Goal: Information Seeking & Learning: Compare options

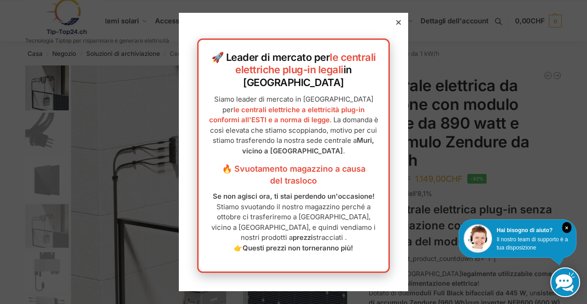
click at [375, 134] on p "Siamo leader di mercato in Svizzera per le centrali elettriche a elettricità pl…" at bounding box center [293, 125] width 171 height 62
click at [466, 106] on div at bounding box center [293, 152] width 587 height 304
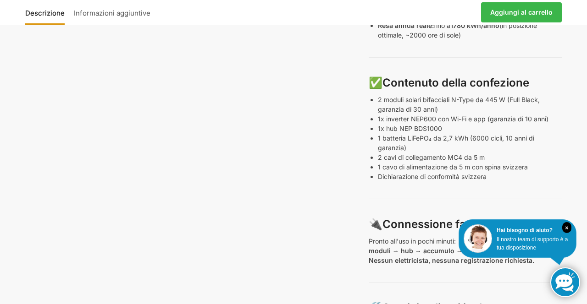
scroll to position [504, 0]
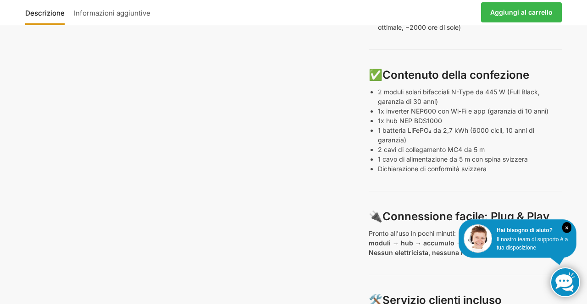
scroll to position [512, 0]
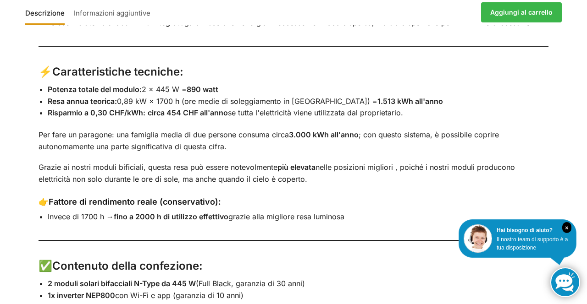
scroll to position [1226, 0]
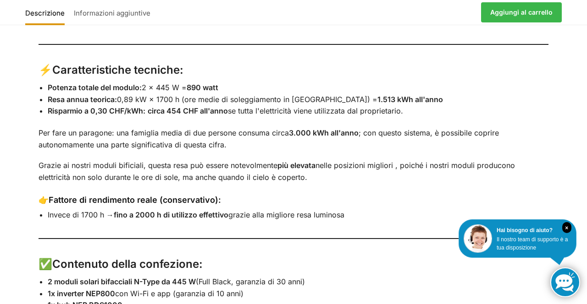
click at [578, 178] on div "Descrizione Informazioni aggiuntive 🌞 Mega centrale elettrica plug-in – 890 wat…" at bounding box center [293, 299] width 587 height 873
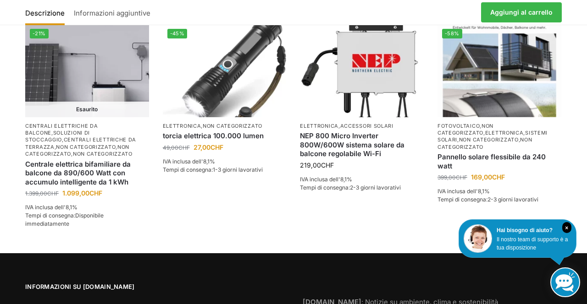
scroll to position [2053, 0]
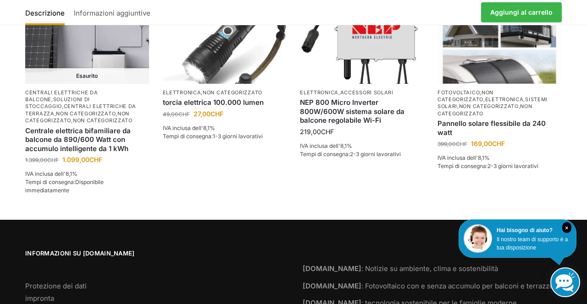
click at [566, 251] on font "Il nostro team di supporto è a tua disposizione" at bounding box center [532, 244] width 71 height 15
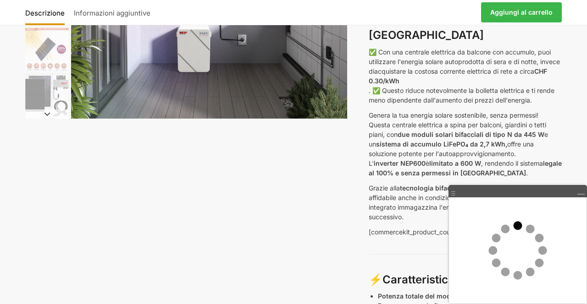
scroll to position [0, 0]
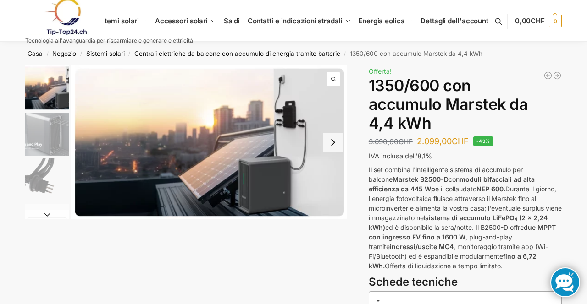
click at [577, 135] on div "Descrizione Informazioni aggiuntive 3.690,00 CHF Il prezzo originale era: 3.690…" at bounding box center [293, 261] width 575 height 391
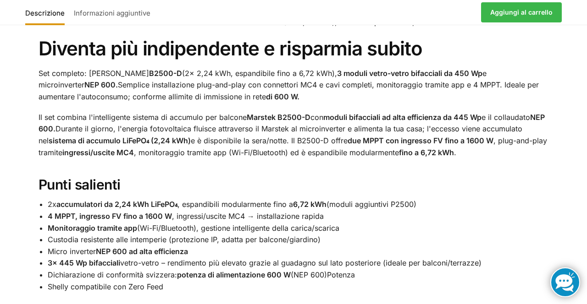
scroll to position [511, 0]
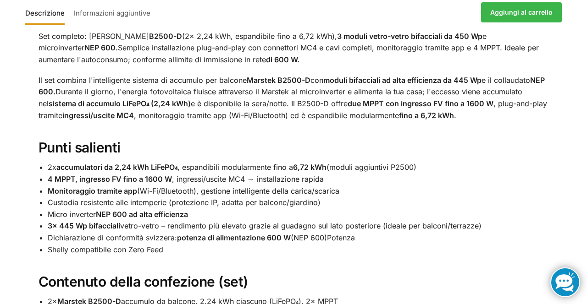
scroll to position [547, 0]
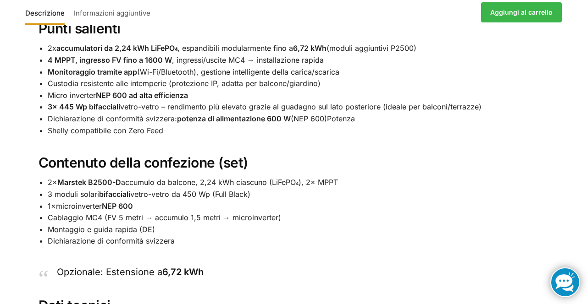
scroll to position [663, 0]
click at [569, 210] on div "Descrizione Informazioni aggiuntive Set di centrali elettriche da balcone – Mar…" at bounding box center [293, 266] width 587 height 903
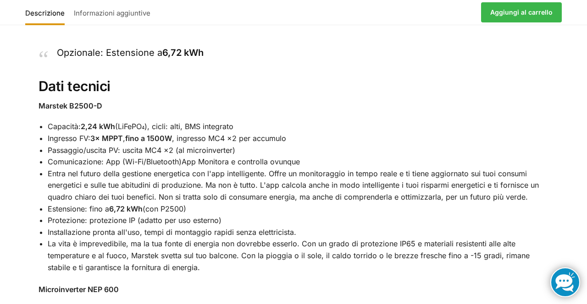
scroll to position [885, 0]
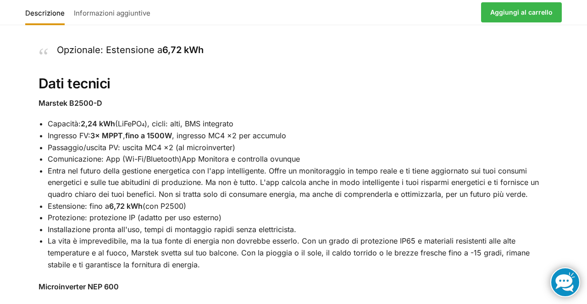
click at [573, 136] on div "Descrizione Informazioni aggiuntive Set di centrali elettriche da balcone – Mar…" at bounding box center [293, 44] width 587 height 903
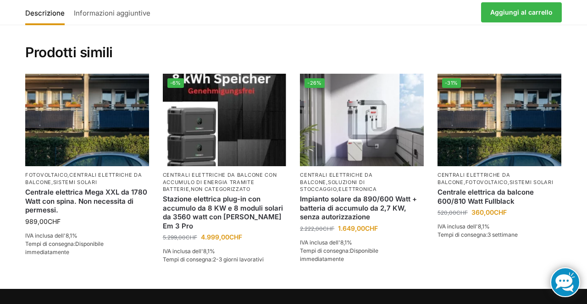
scroll to position [1384, 0]
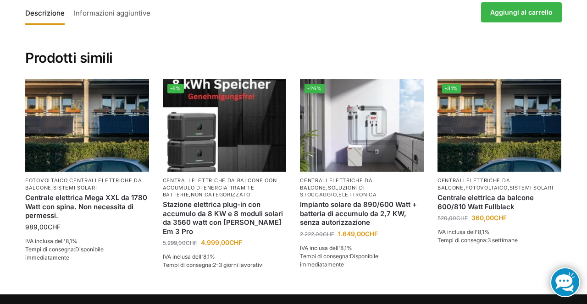
click at [498, 51] on h2 "Prodotti simili" at bounding box center [293, 47] width 536 height 39
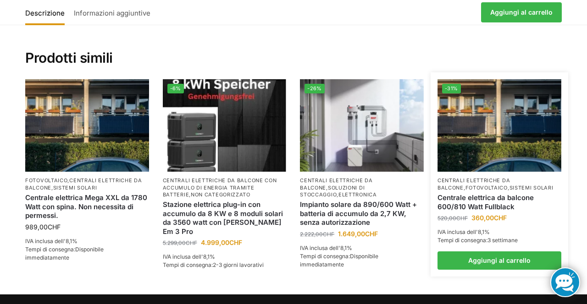
click at [499, 145] on img at bounding box center [499, 125] width 124 height 93
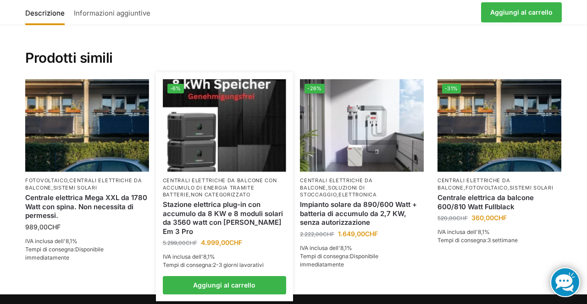
click at [217, 161] on img at bounding box center [225, 125] width 124 height 93
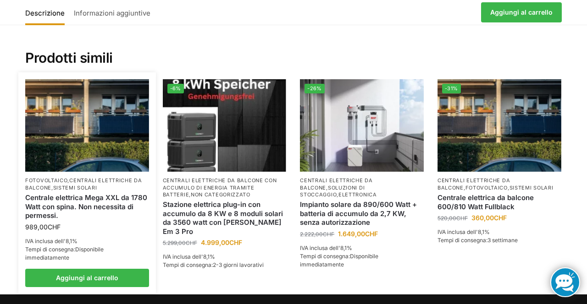
click at [78, 163] on img at bounding box center [87, 125] width 124 height 93
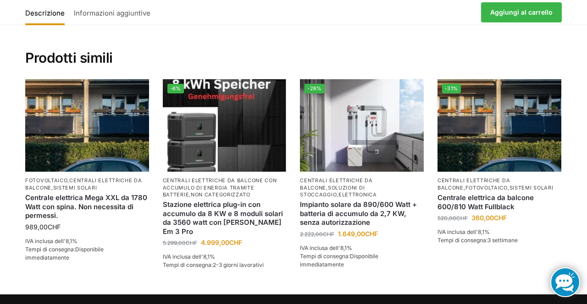
click at [88, 185] on li "Fotovoltaico , centrali elettriche da balcone , sistemi solari Centrale elettri…" at bounding box center [87, 183] width 138 height 208
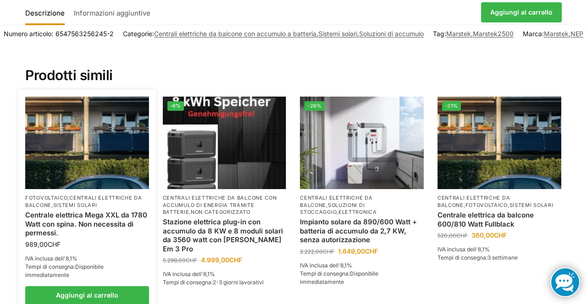
click at [102, 178] on img at bounding box center [87, 143] width 124 height 93
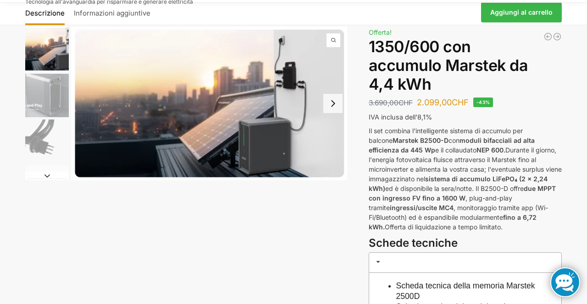
scroll to position [0, 0]
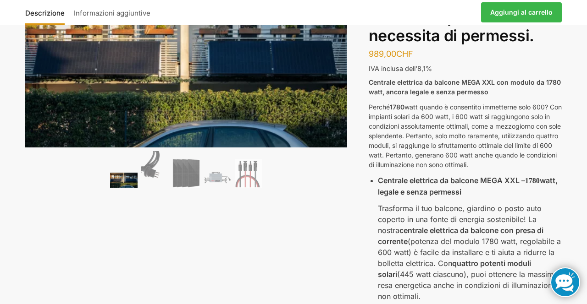
scroll to position [93, 0]
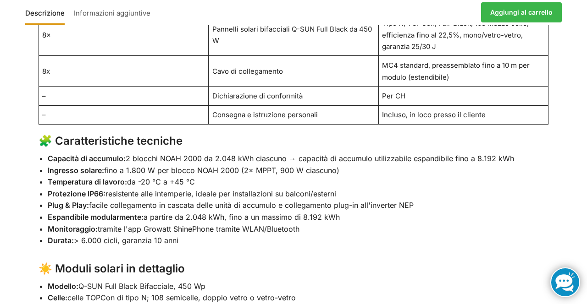
scroll to position [777, 0]
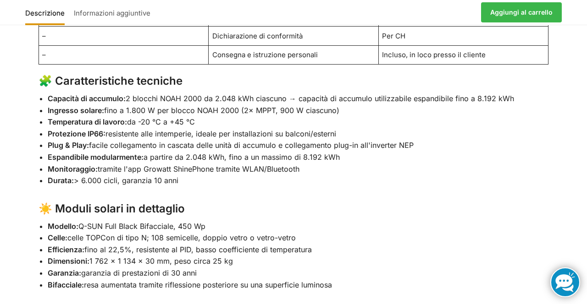
scroll to position [837, 0]
click at [568, 249] on div "Descrizione Informazioni aggiuntive 🔋 Stazione elettrica plug-in “Plug & Play” …" at bounding box center [293, 288] width 587 height 1138
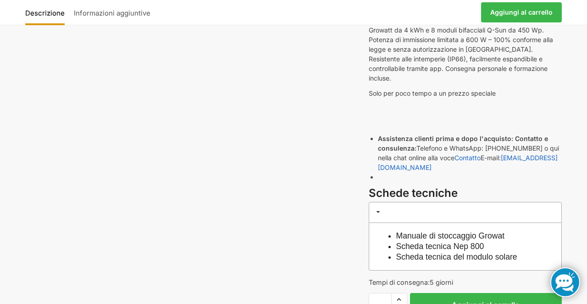
scroll to position [0, 0]
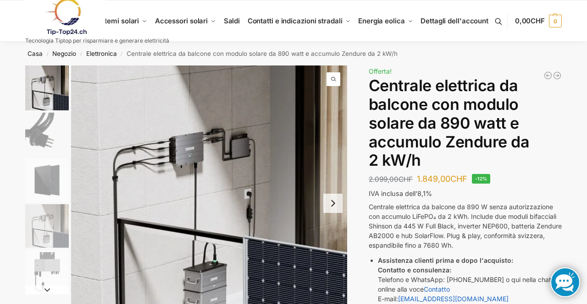
click at [61, 270] on img "5 / 5" at bounding box center [47, 272] width 44 height 44
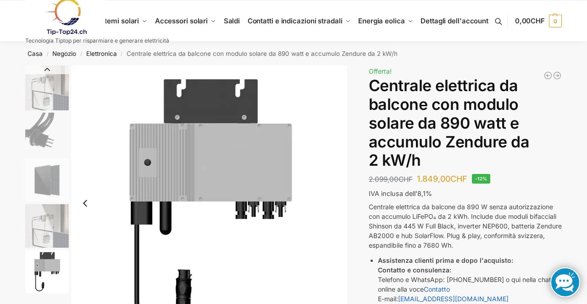
click at [556, 161] on h1 "Centrale elettrica da balcone con modulo solare da 890 watt e accumulo Zendure …" at bounding box center [465, 124] width 193 height 94
click at [59, 90] on img "1 / 5" at bounding box center [47, 88] width 44 height 45
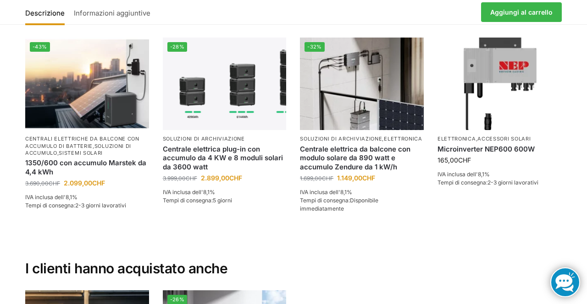
scroll to position [1751, 0]
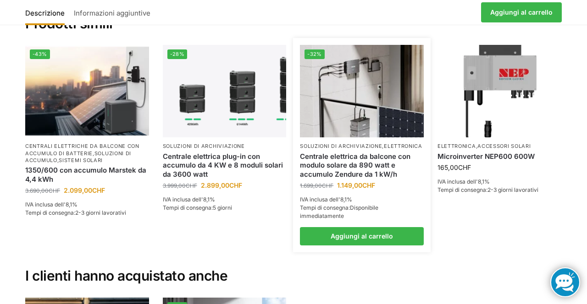
click at [364, 94] on img at bounding box center [362, 91] width 124 height 93
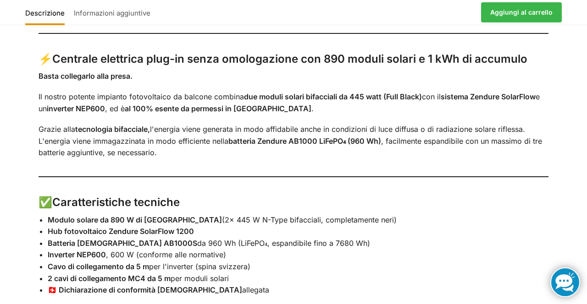
scroll to position [634, 0]
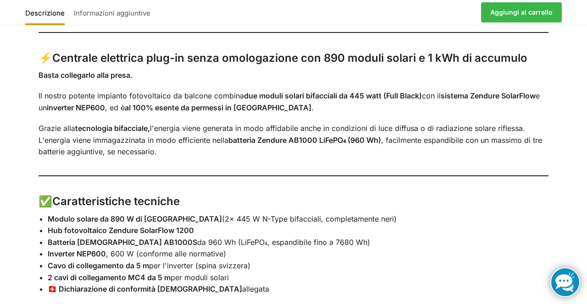
click at [585, 235] on div "Descrizione Informazioni aggiuntive Con 2 moduli solari da 445 watt ciascuno ⚡ …" at bounding box center [293, 236] width 587 height 567
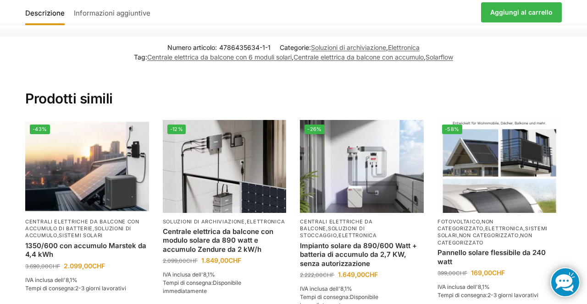
scroll to position [1124, 0]
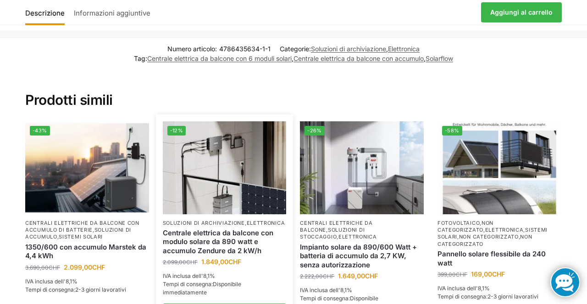
click at [222, 220] on font "Soluzioni di archiviazione" at bounding box center [204, 223] width 82 height 6
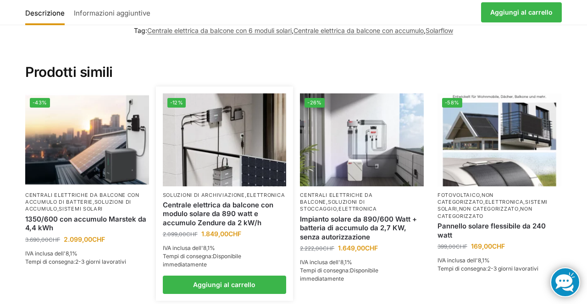
scroll to position [1153, 0]
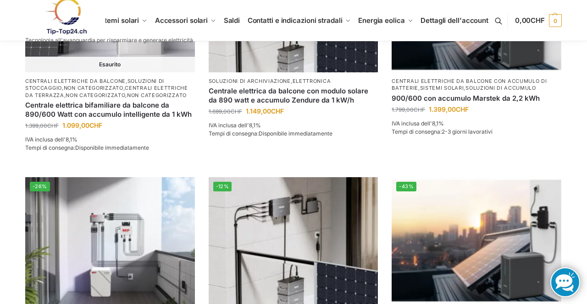
scroll to position [370, 0]
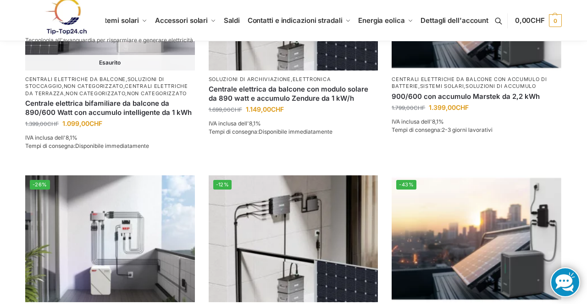
click at [579, 298] on link at bounding box center [565, 283] width 30 height 30
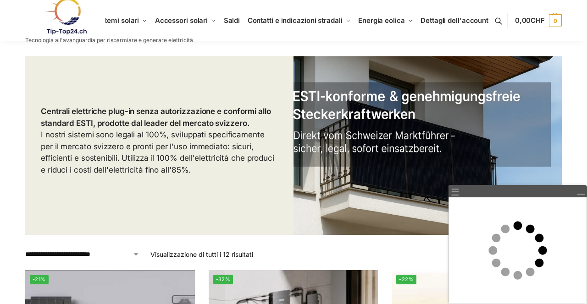
scroll to position [0, 0]
